Goal: Task Accomplishment & Management: Use online tool/utility

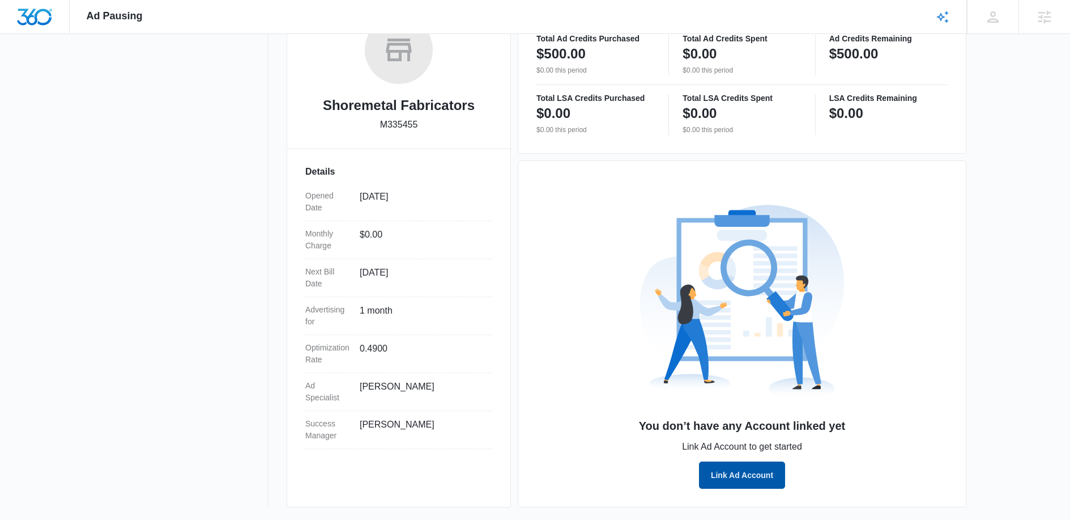
click at [729, 474] on button "Link Ad Account" at bounding box center [742, 474] width 86 height 27
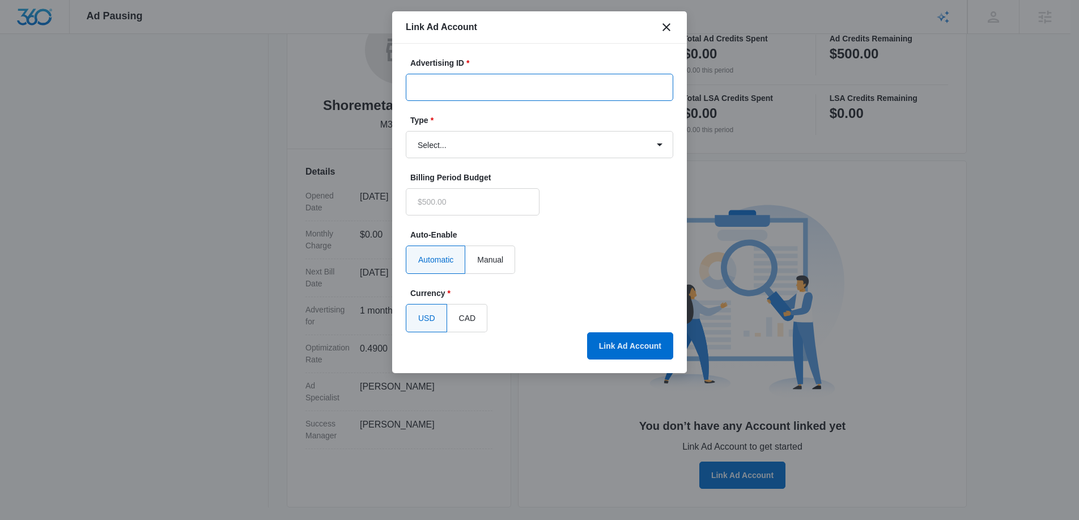
click at [455, 80] on input "Advertising ID *" at bounding box center [539, 87] width 267 height 27
paste input "[PHONE_NUMBER]"
type input "[PHONE_NUMBER]"
type input "$0.00"
type input "[PHONE_NUMBER]"
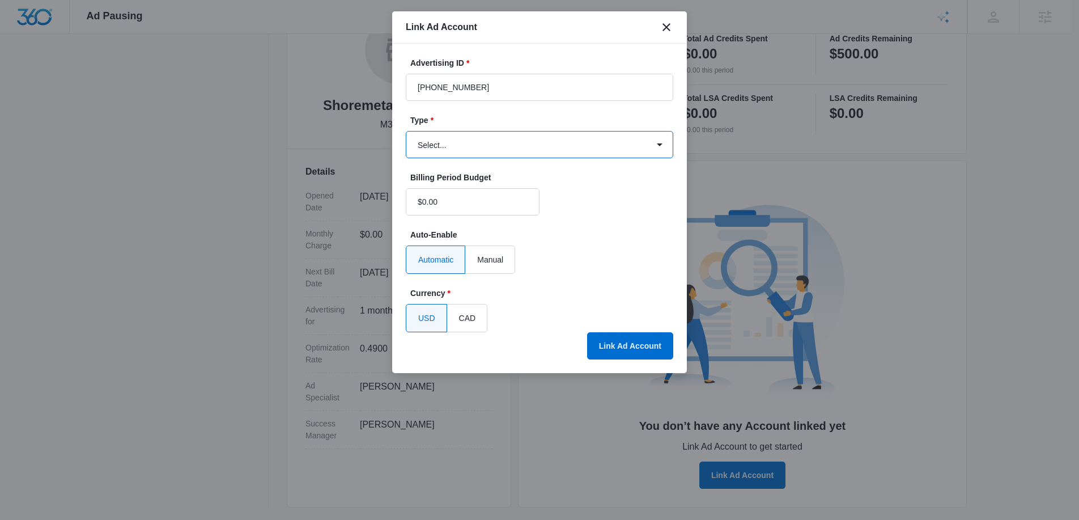
click at [543, 148] on select "Select... Bing Ads Facebook Ads Google Ads" at bounding box center [539, 144] width 267 height 27
select select "google"
click at [406, 131] on select "Select... Bing Ads Facebook Ads Google Ads" at bounding box center [539, 144] width 267 height 27
click at [622, 258] on div "Automatic Manual" at bounding box center [539, 259] width 267 height 28
click at [622, 346] on button "Link Ad Account" at bounding box center [630, 345] width 86 height 27
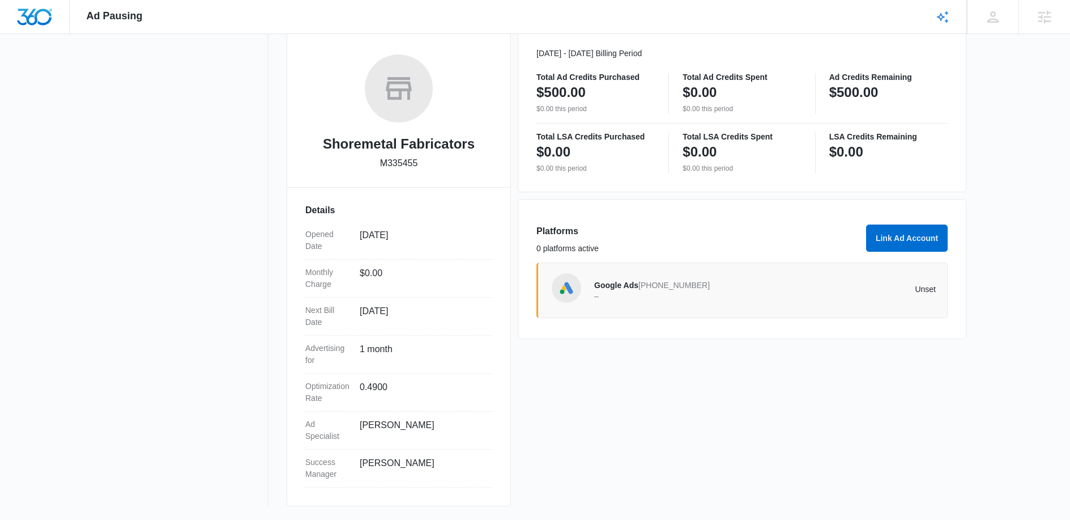
scroll to position [162, 0]
